Goal: Information Seeking & Learning: Learn about a topic

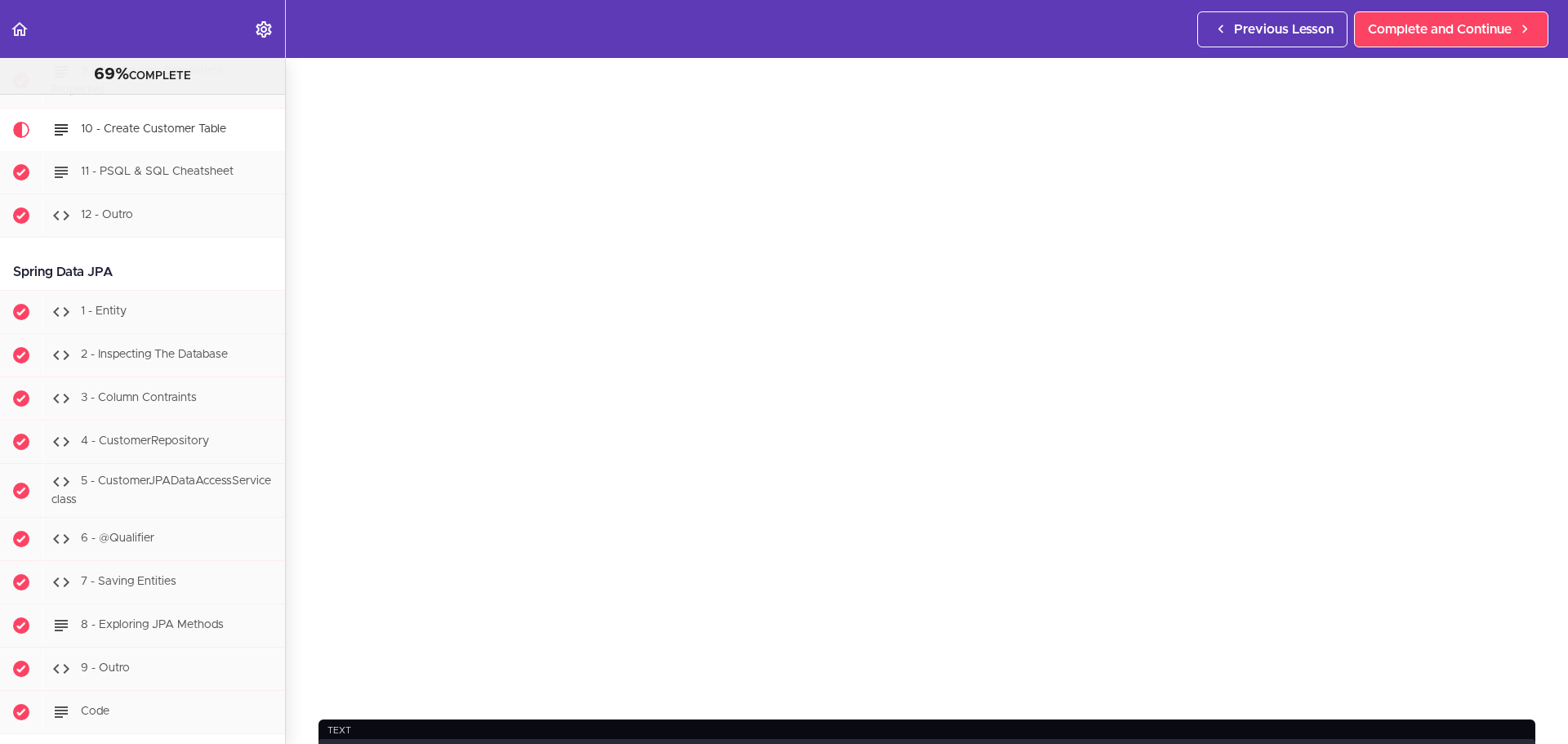
scroll to position [82, 0]
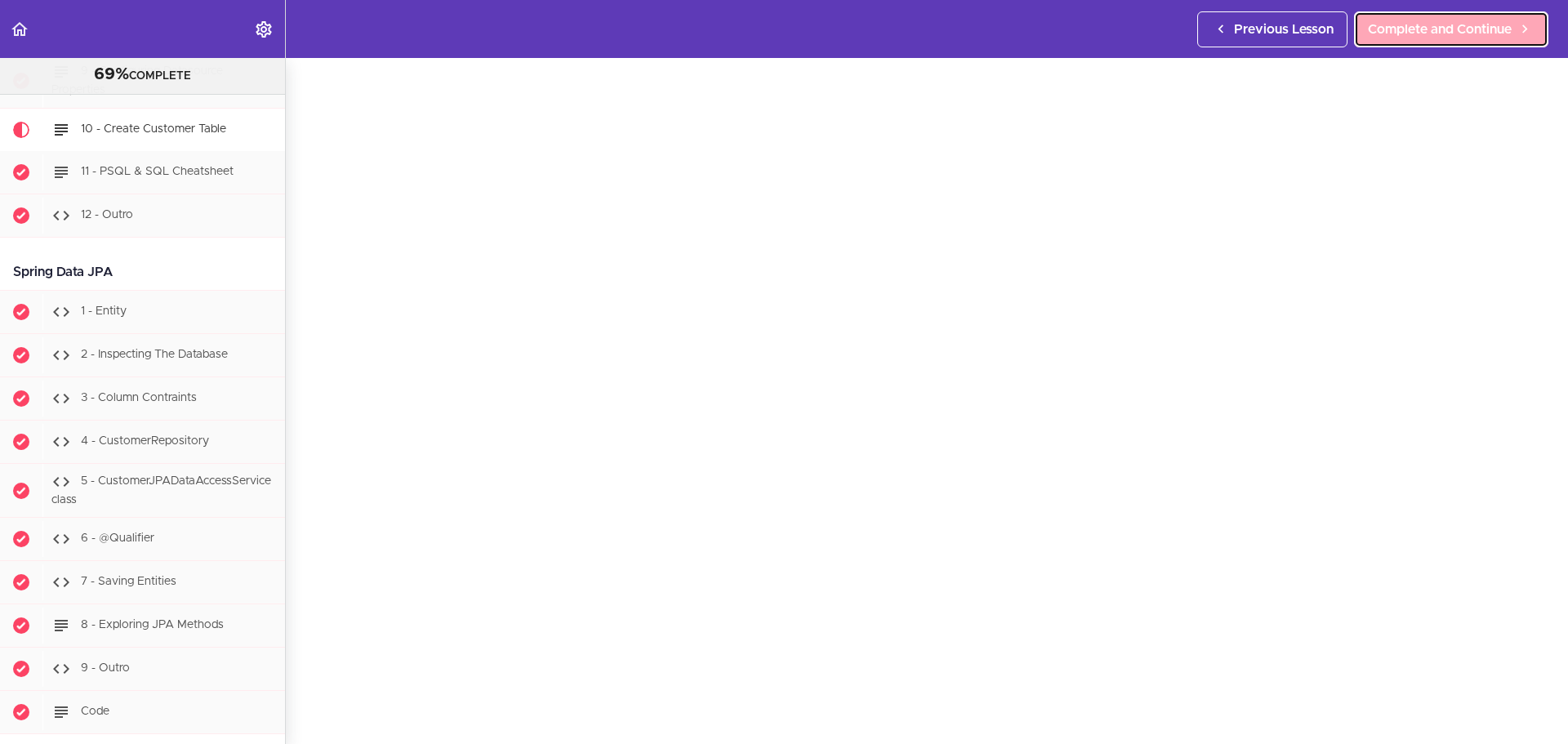
click at [1450, 22] on span "Complete and Continue" at bounding box center [1440, 29] width 144 height 19
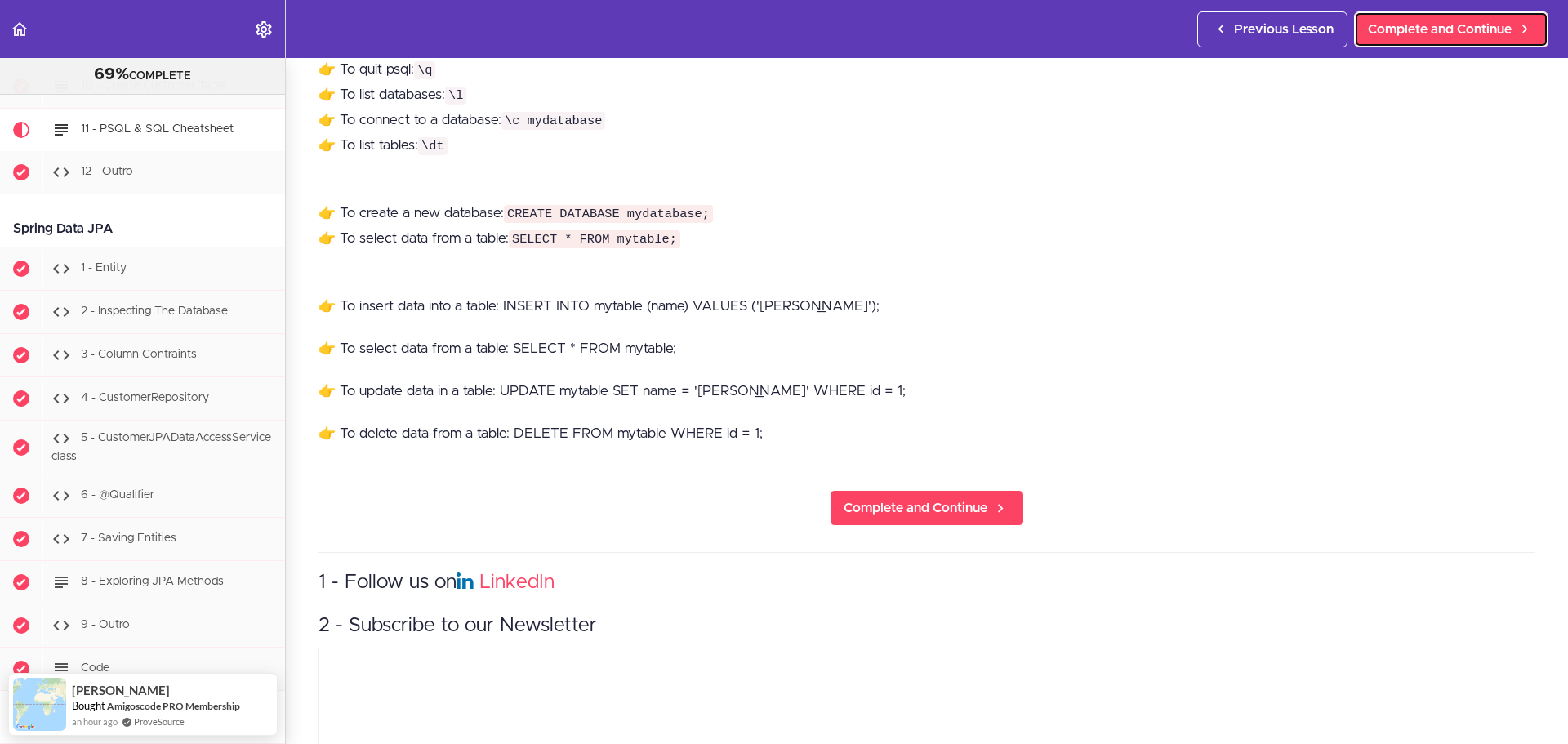
scroll to position [357, 0]
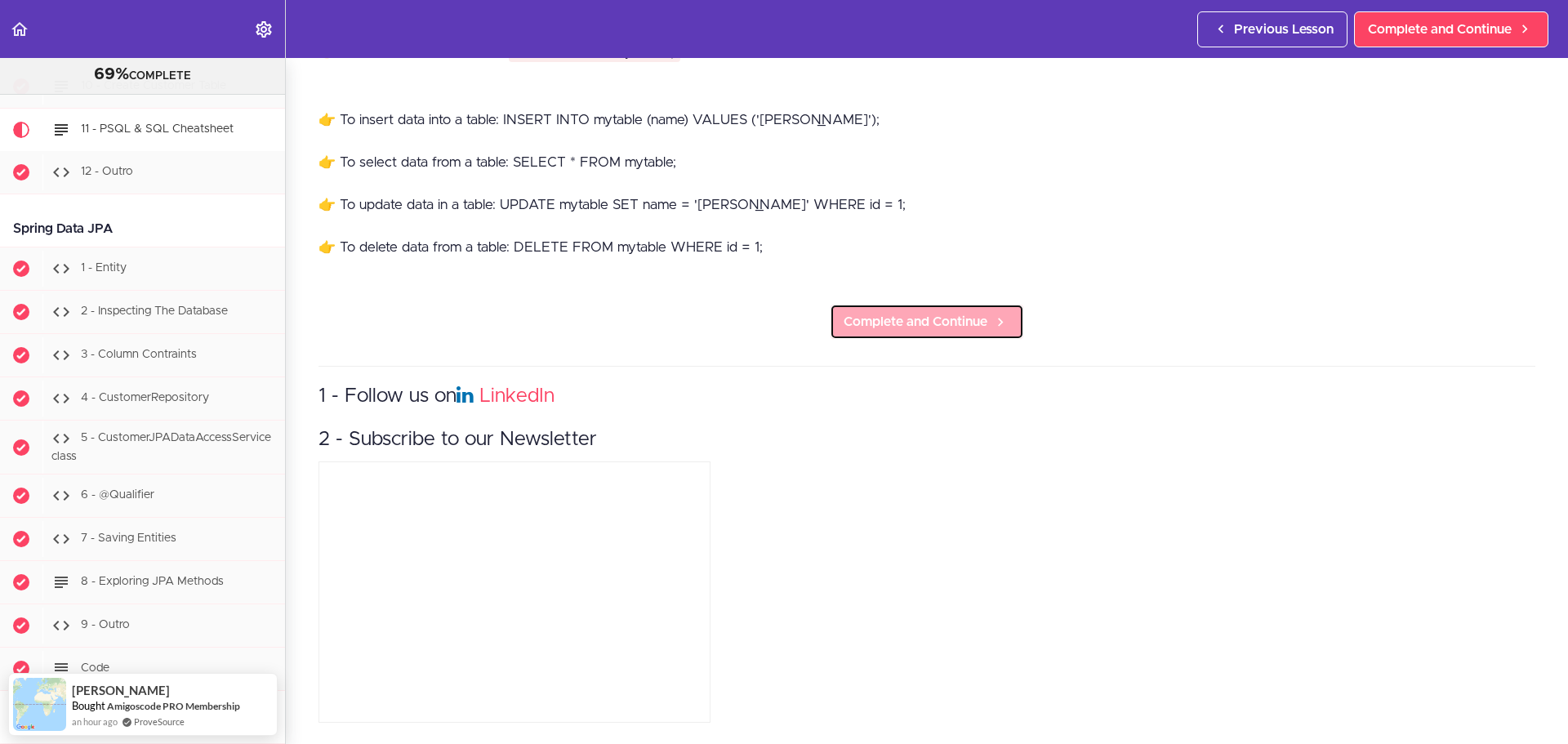
click at [948, 312] on span "Complete and Continue" at bounding box center [915, 322] width 144 height 19
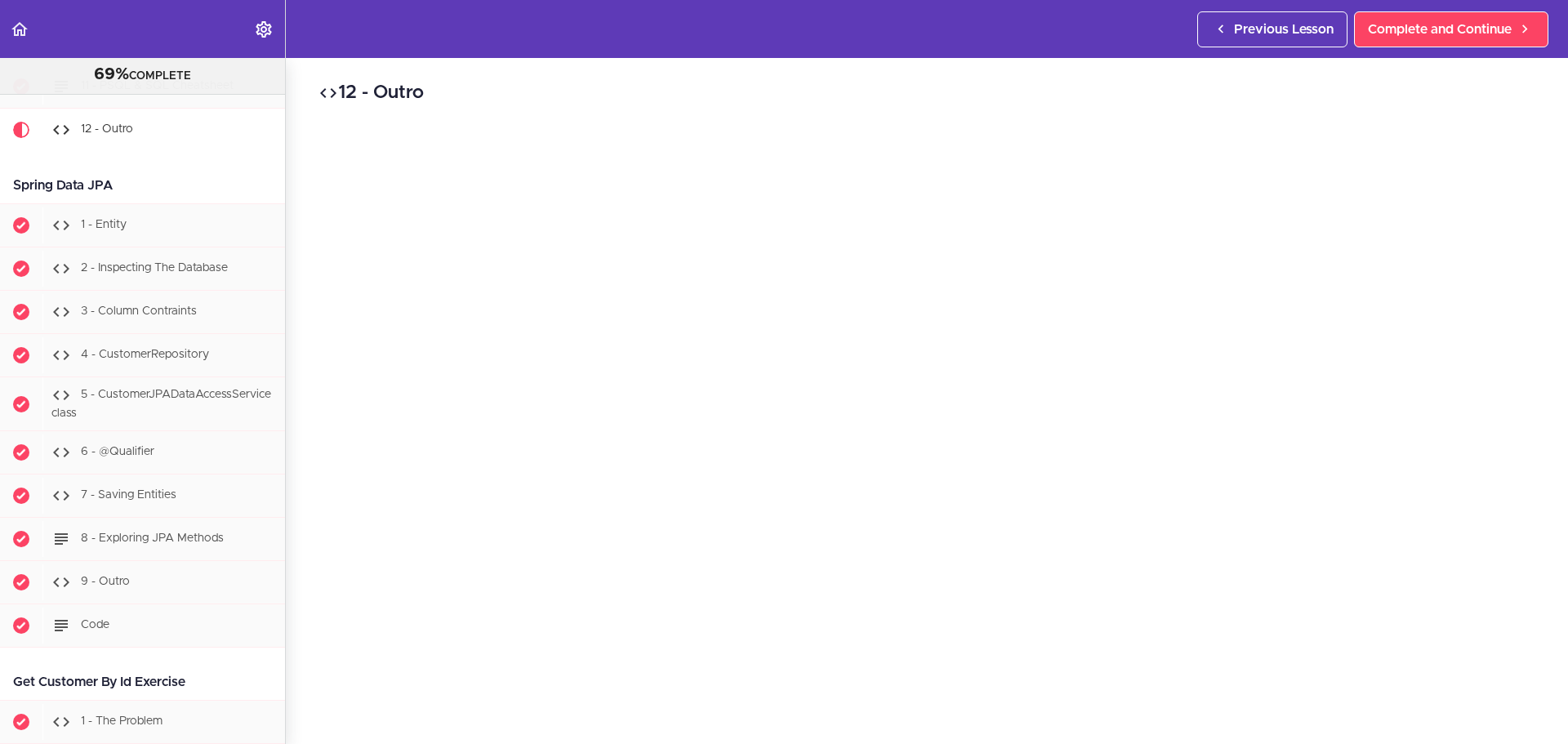
scroll to position [163, 0]
click at [1307, 697] on section "PROFESSIONAL Full Stack Developer 69% COMPLETE Java Master Class 1 - Java Maste…" at bounding box center [784, 401] width 1568 height 686
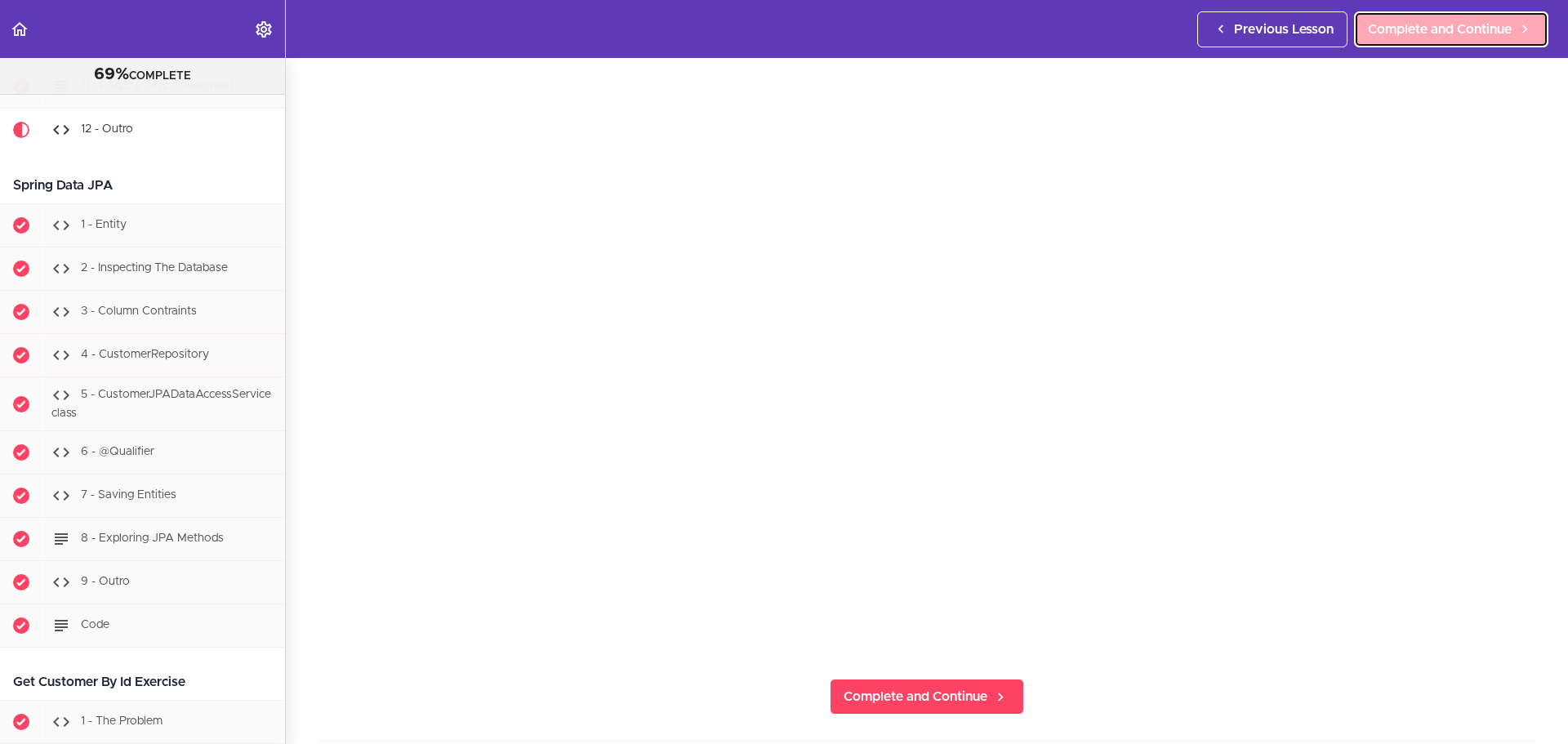
click at [1418, 23] on span "Complete and Continue" at bounding box center [1440, 29] width 144 height 19
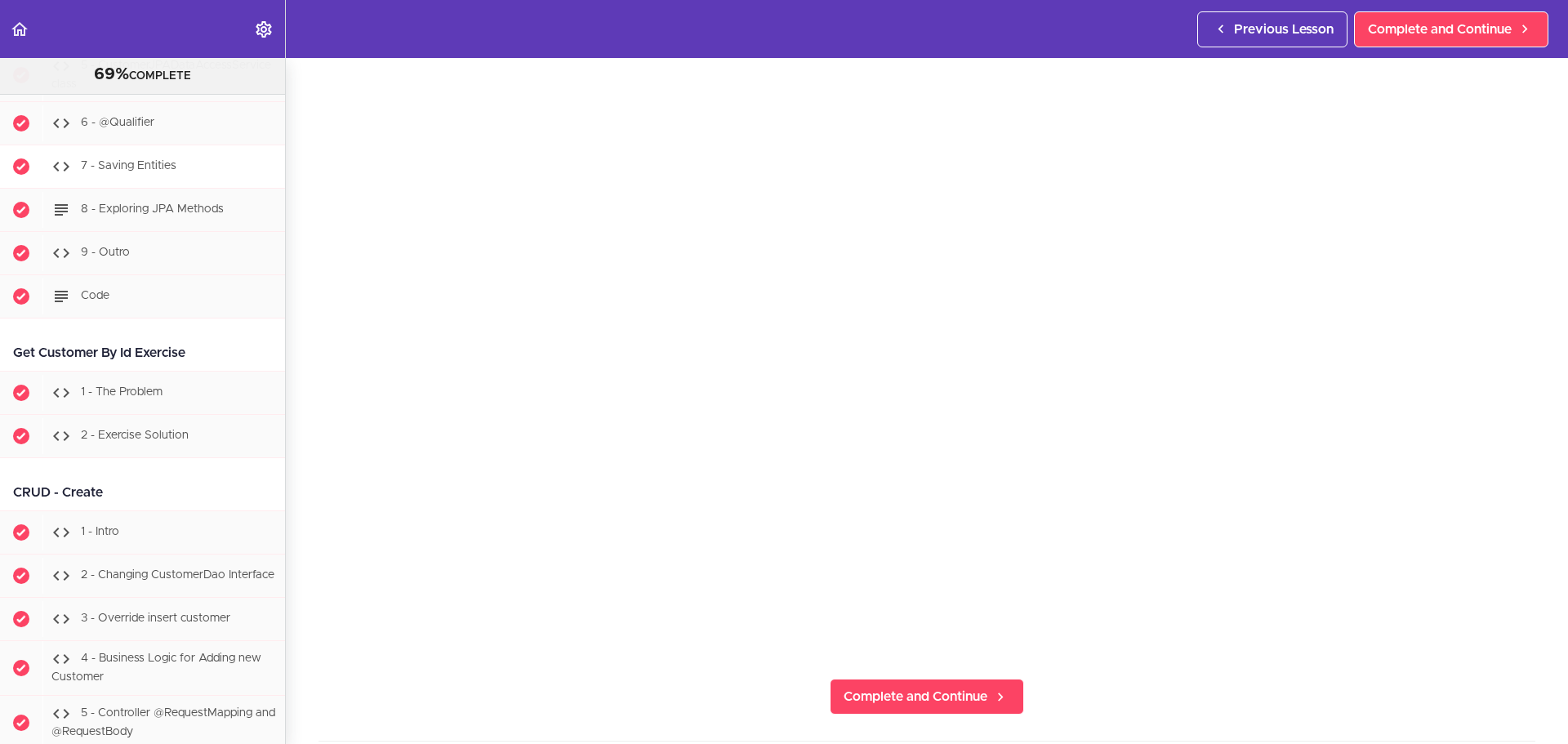
scroll to position [4230, 0]
